Goal: Task Accomplishment & Management: Manage account settings

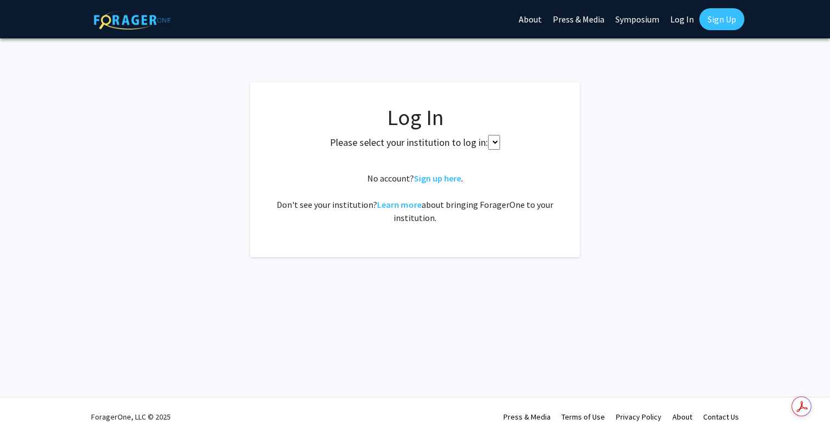
select select
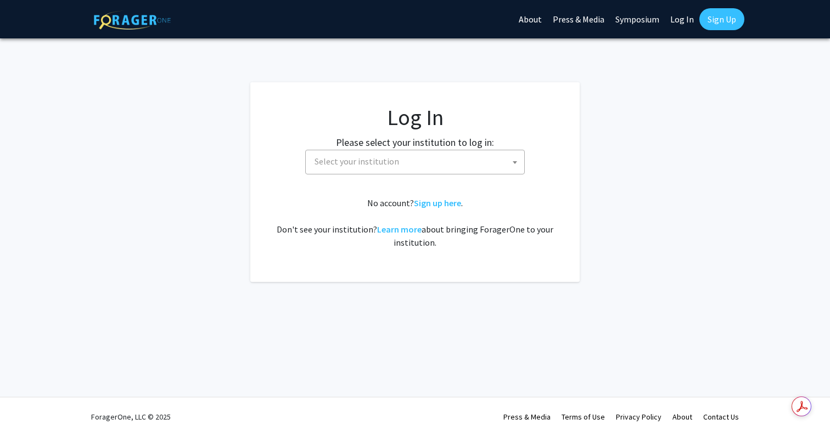
click at [449, 168] on fg-card-body "Log In Please select your institution to log in: [GEOGRAPHIC_DATA] [GEOGRAPHIC_…" at bounding box center [414, 182] width 285 height 156
click at [436, 179] on fg-card-body "Log In Please select your institution to log in: [GEOGRAPHIC_DATA] [GEOGRAPHIC_…" at bounding box center [414, 182] width 285 height 156
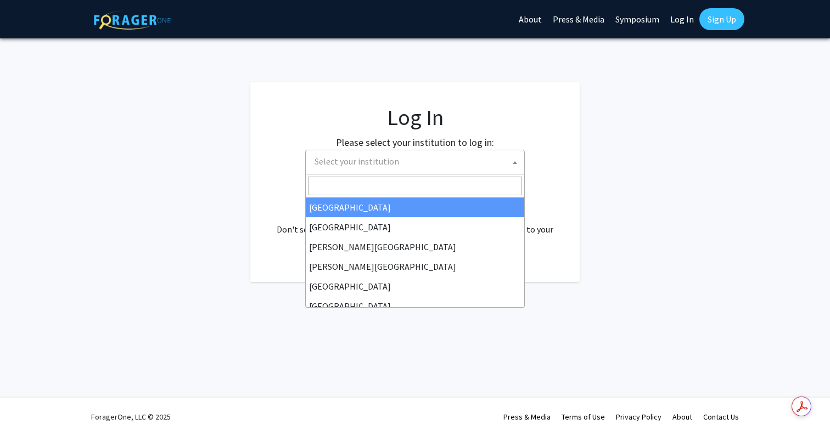
click at [441, 165] on span "Select your institution" at bounding box center [417, 161] width 214 height 23
type input "j"
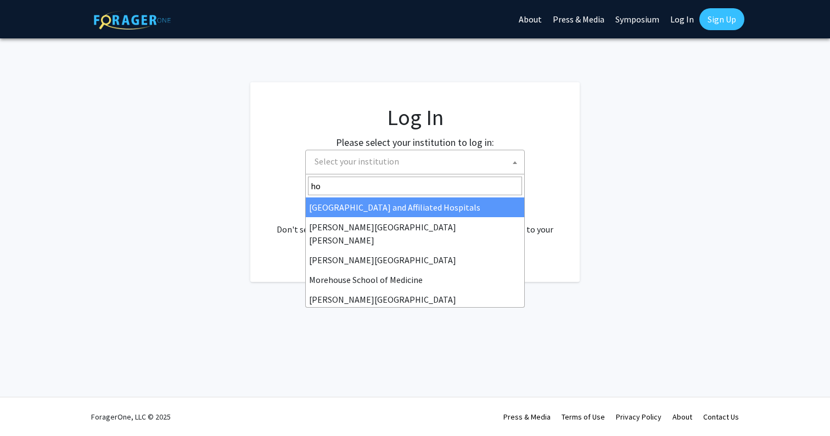
type input "hop"
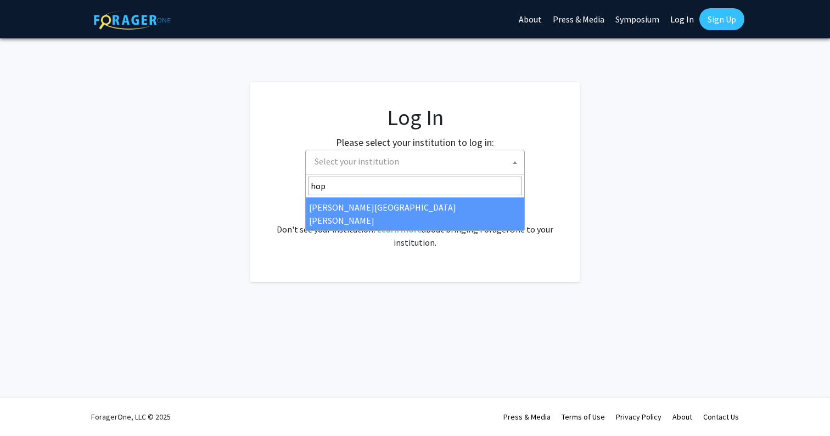
select select "1"
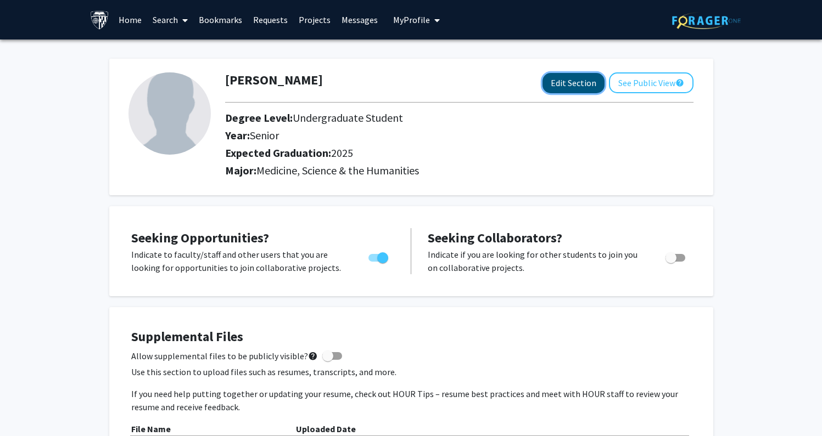
click at [560, 80] on button "Edit Section" at bounding box center [573, 83] width 62 height 20
select select "senior"
select select "2025"
